Goal: Entertainment & Leisure: Consume media (video, audio)

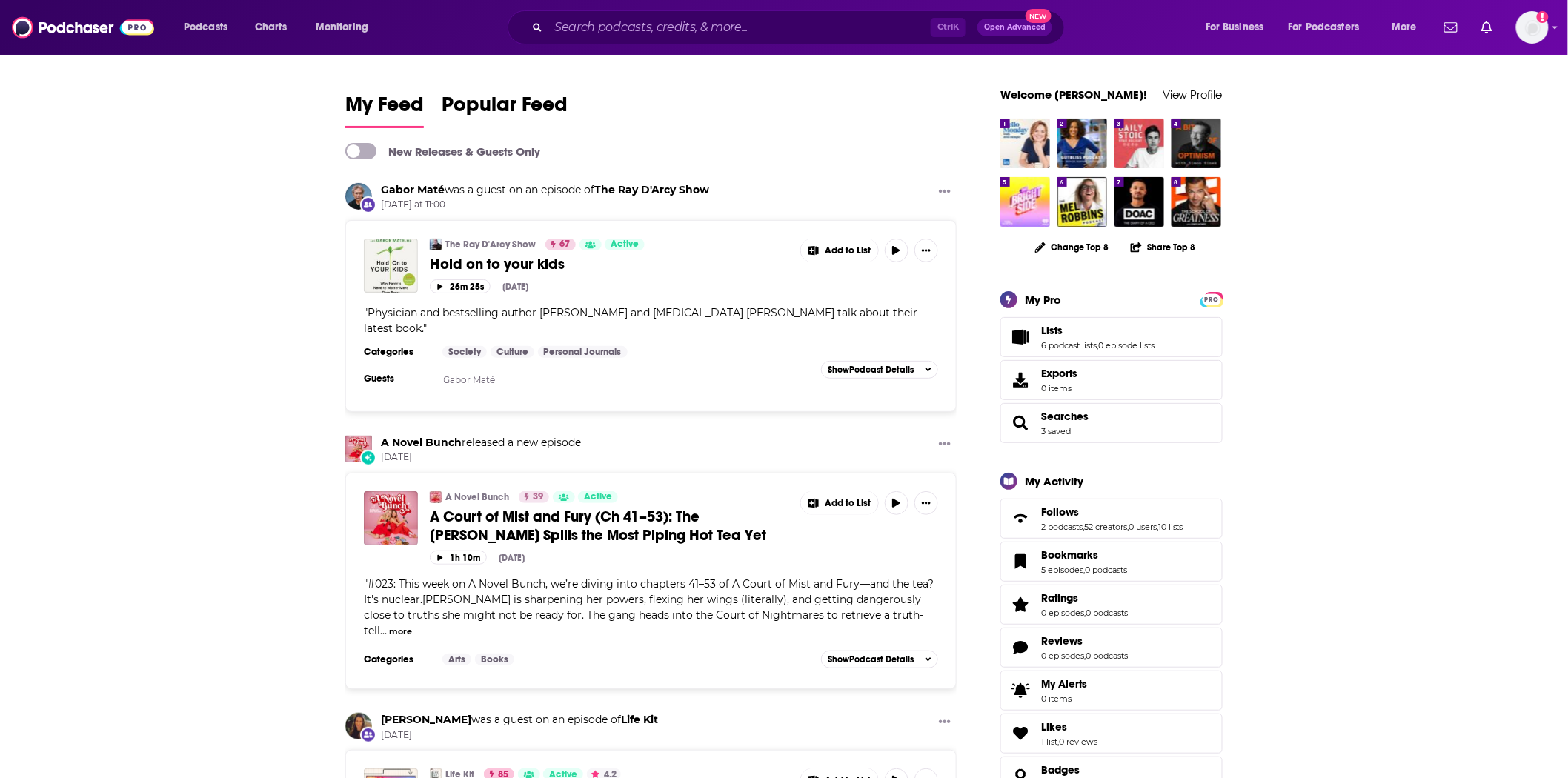
click at [491, 258] on span "Hold on to your kids" at bounding box center [497, 264] width 135 height 18
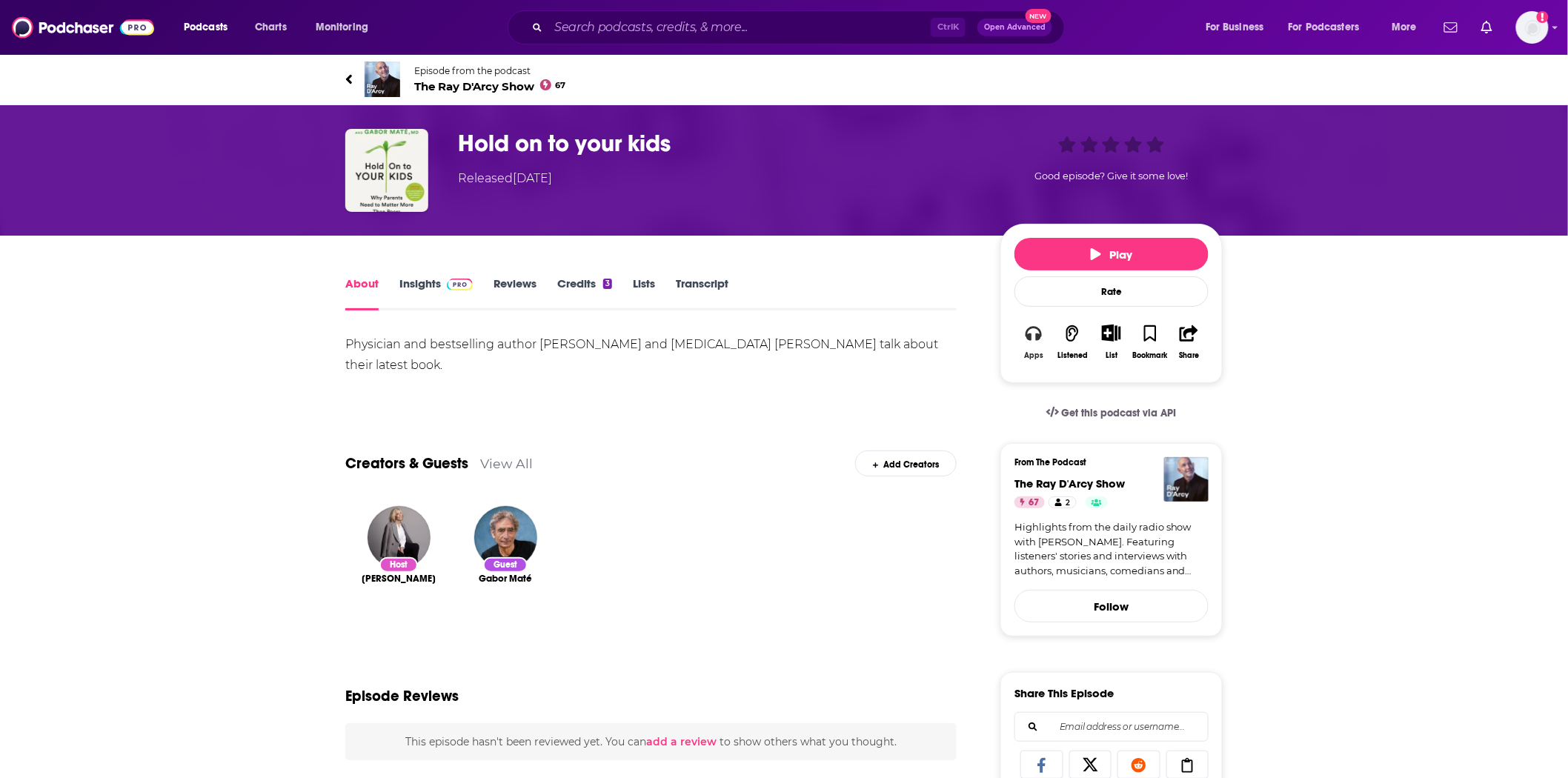
click at [1038, 338] on icon "button" at bounding box center [1033, 333] width 16 height 14
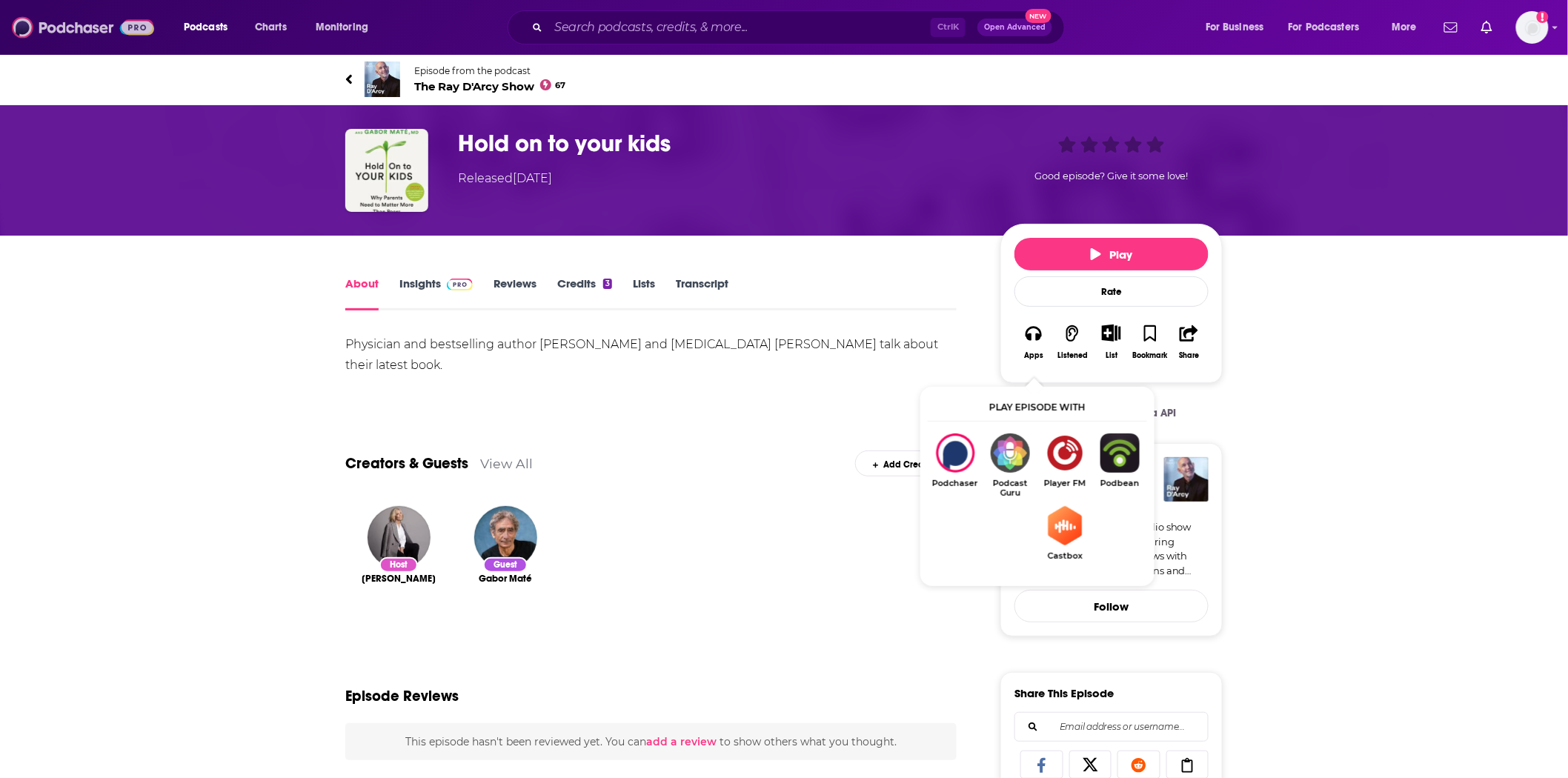
click at [69, 19] on img at bounding box center [83, 27] width 142 height 28
